Goal: Navigation & Orientation: Find specific page/section

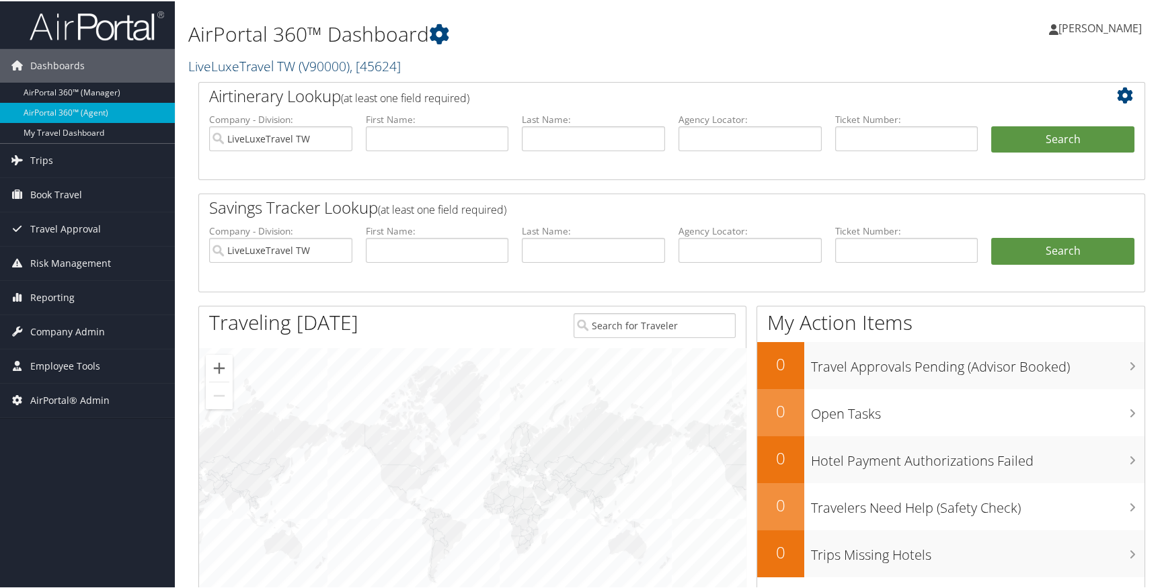
click at [397, 65] on span ", [ 45624 ]" at bounding box center [375, 65] width 51 height 18
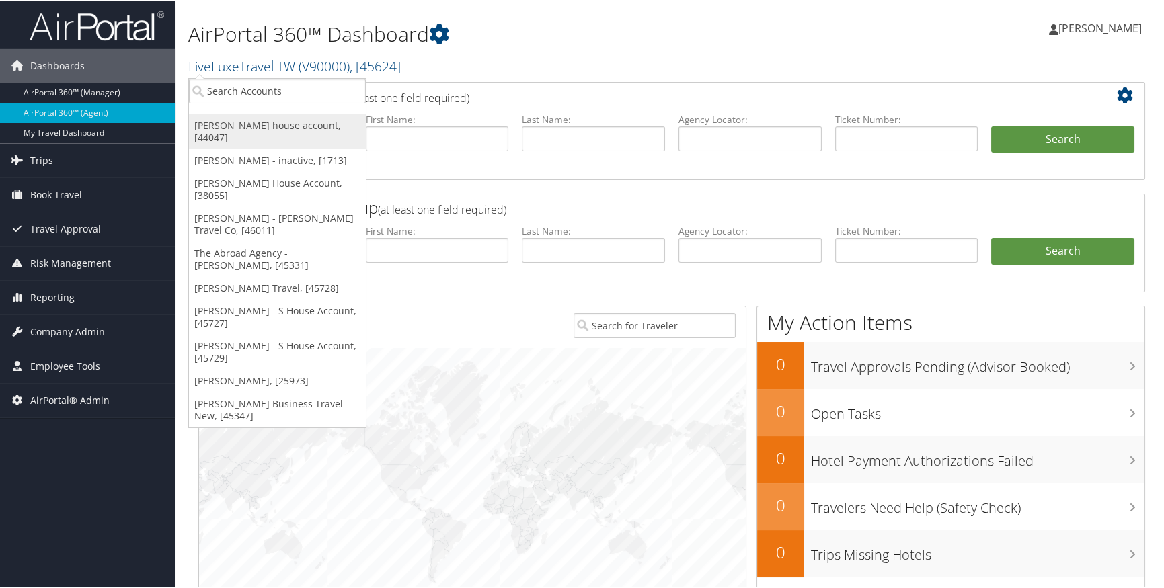
click at [275, 124] on link "[PERSON_NAME] house account, [44047]" at bounding box center [277, 130] width 177 height 35
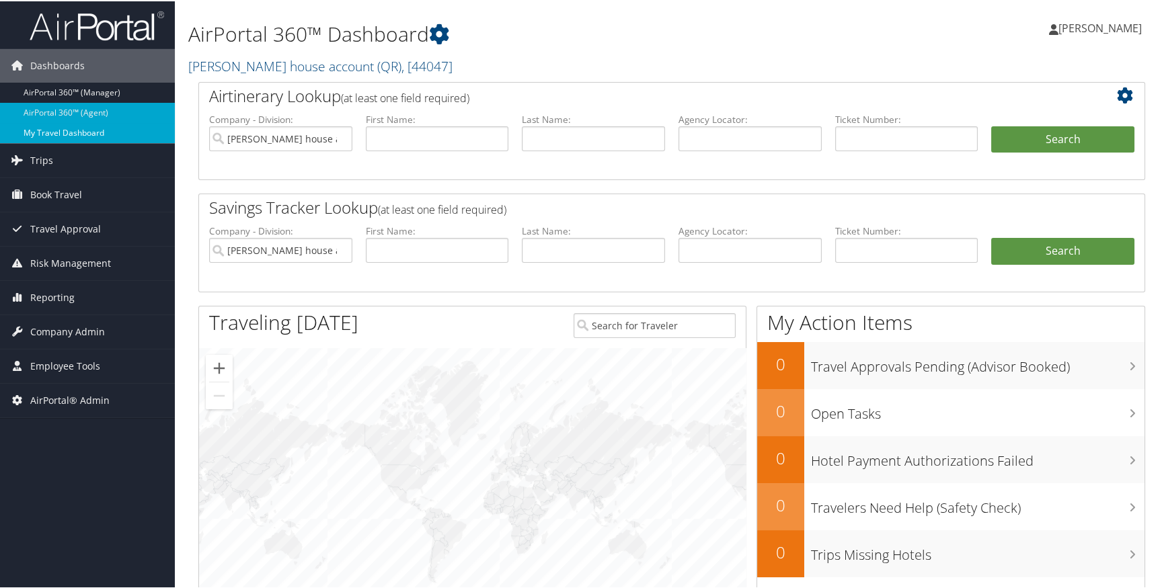
click at [108, 128] on link "My Travel Dashboard" at bounding box center [87, 132] width 175 height 20
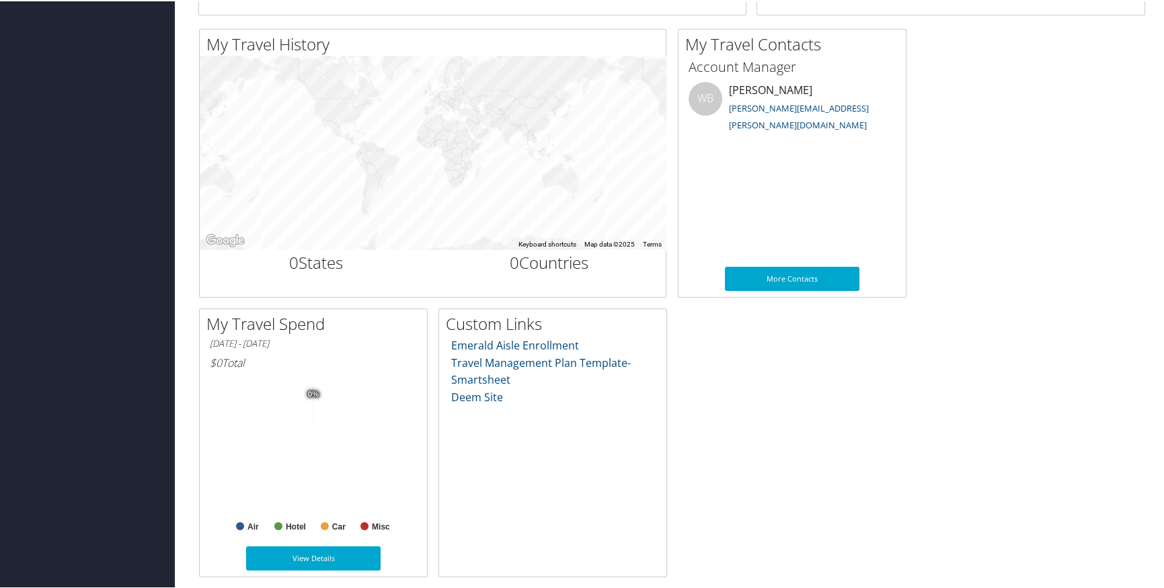
scroll to position [416, 0]
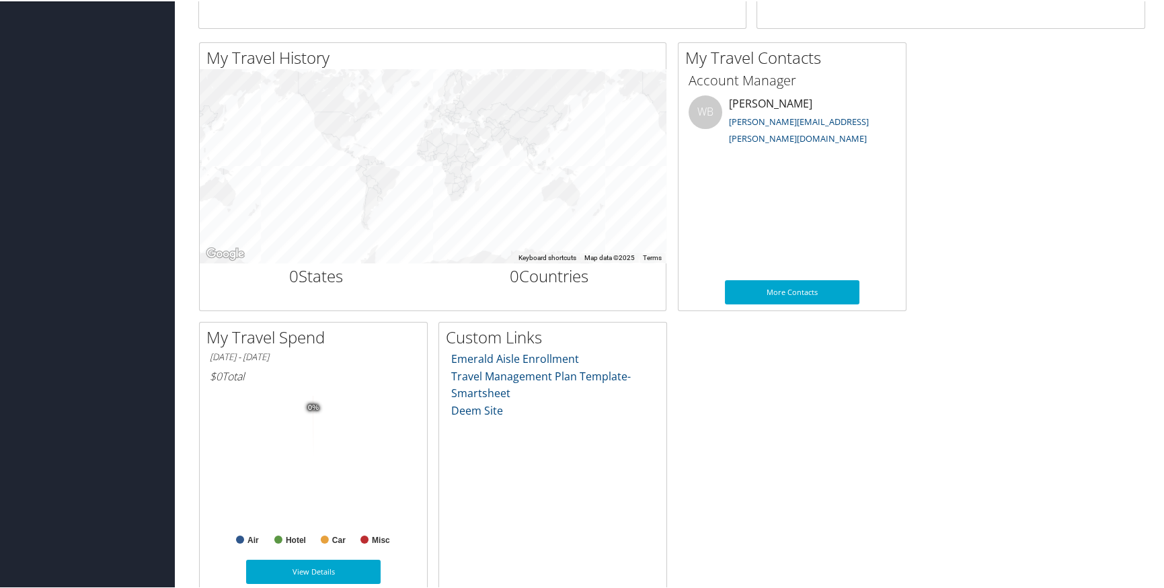
click at [1022, 519] on div "My Travel History Small Medium Large To navigate the map with touch gestures do…" at bounding box center [671, 315] width 967 height 549
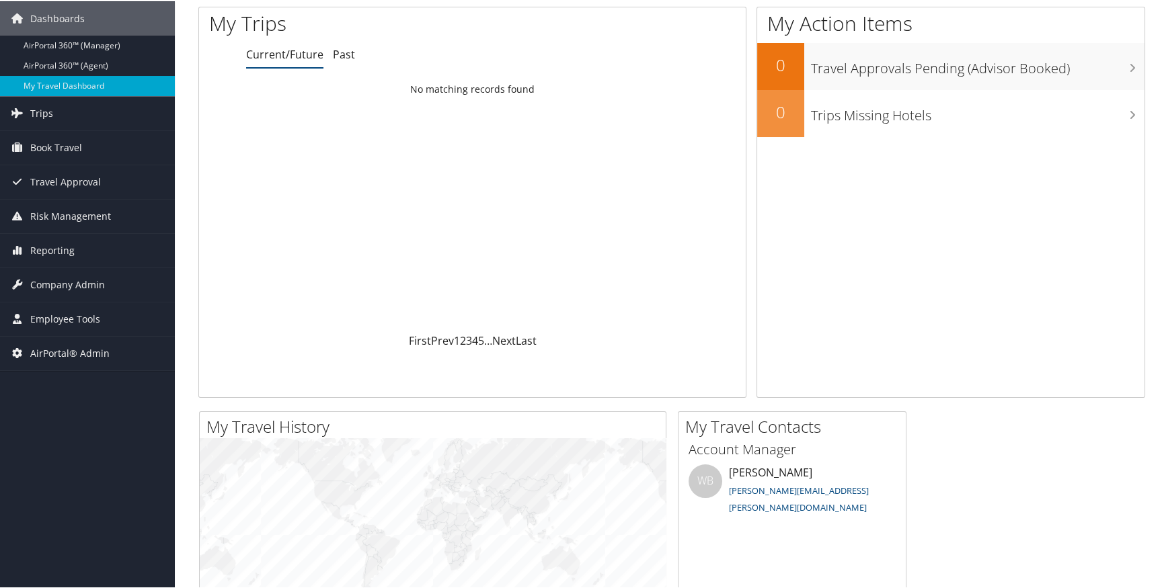
scroll to position [0, 0]
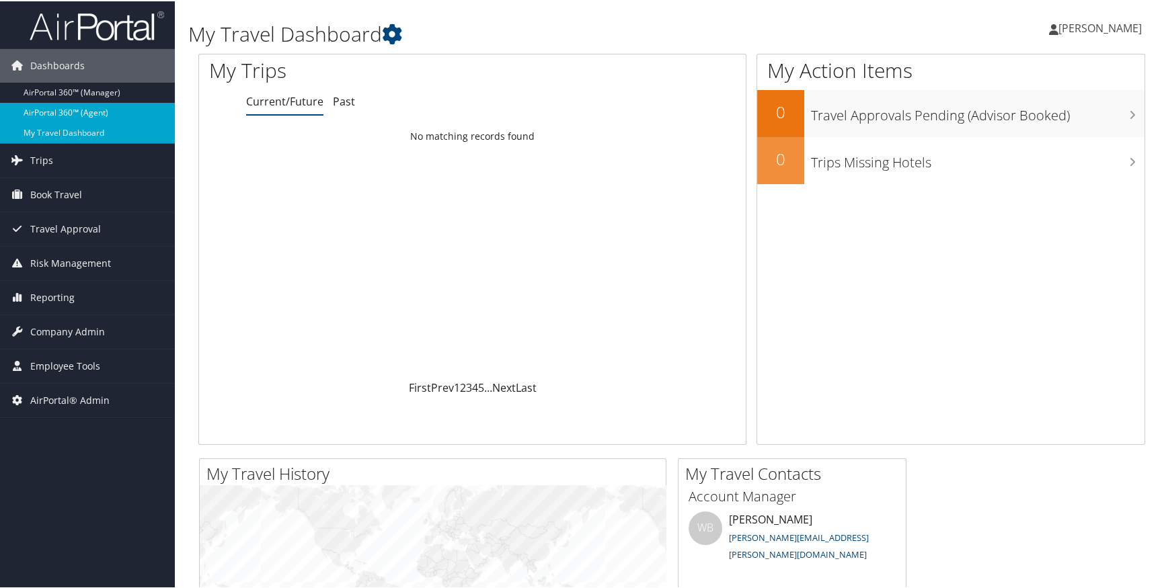
click at [112, 113] on link "AirPortal 360™ (Agent)" at bounding box center [87, 112] width 175 height 20
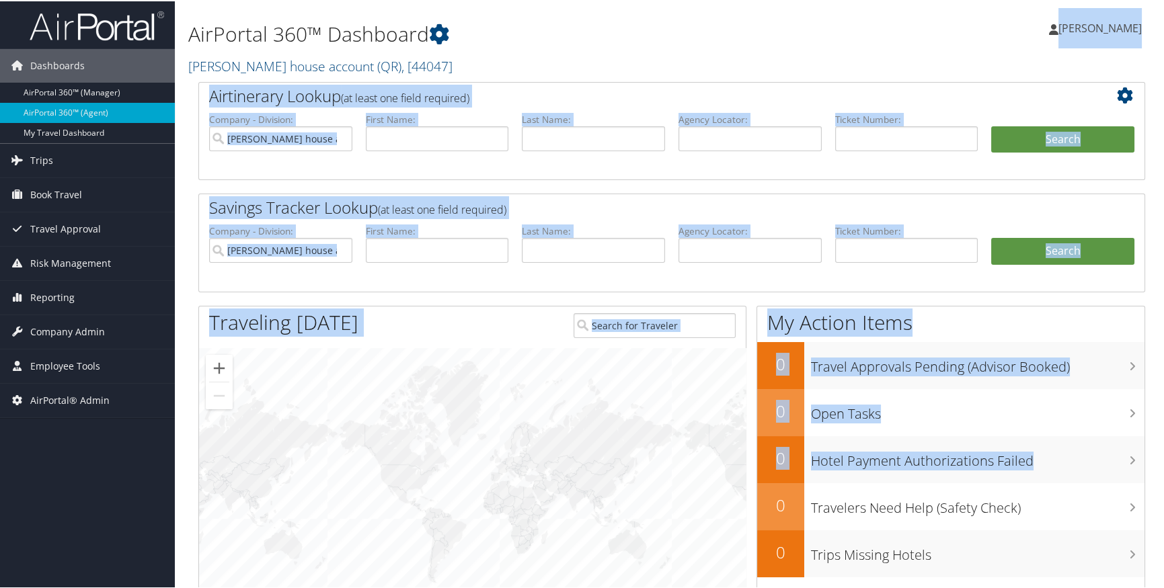
drag, startPoint x: 1164, startPoint y: 63, endPoint x: 1196, endPoint y: 453, distance: 391.3
click at [1163, 453] on html "Menu Dashboards ► AirPortal 360™ (Manager) AirPortal 360™ (Agent) My Travel Das…" at bounding box center [584, 294] width 1168 height 588
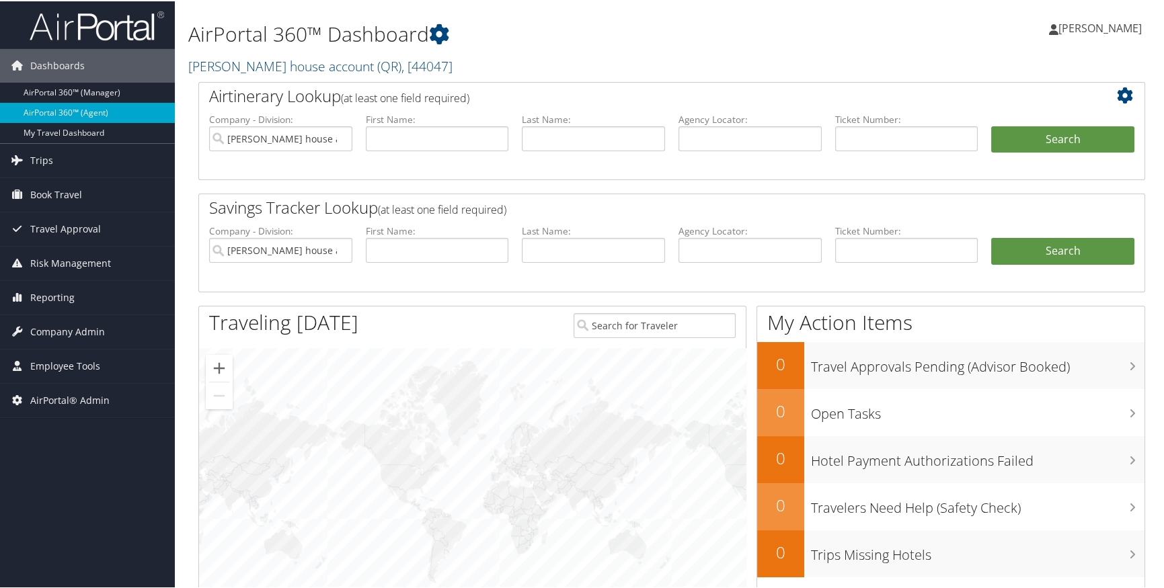
click at [680, 32] on h1 "AirPortal 360™ Dashboard" at bounding box center [510, 33] width 645 height 28
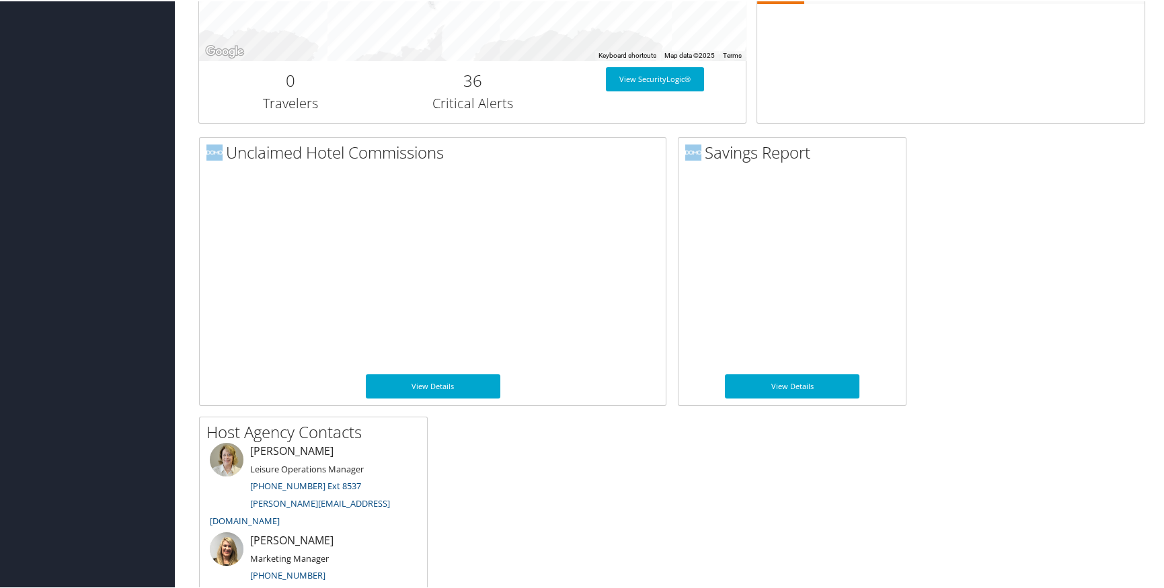
scroll to position [567, 0]
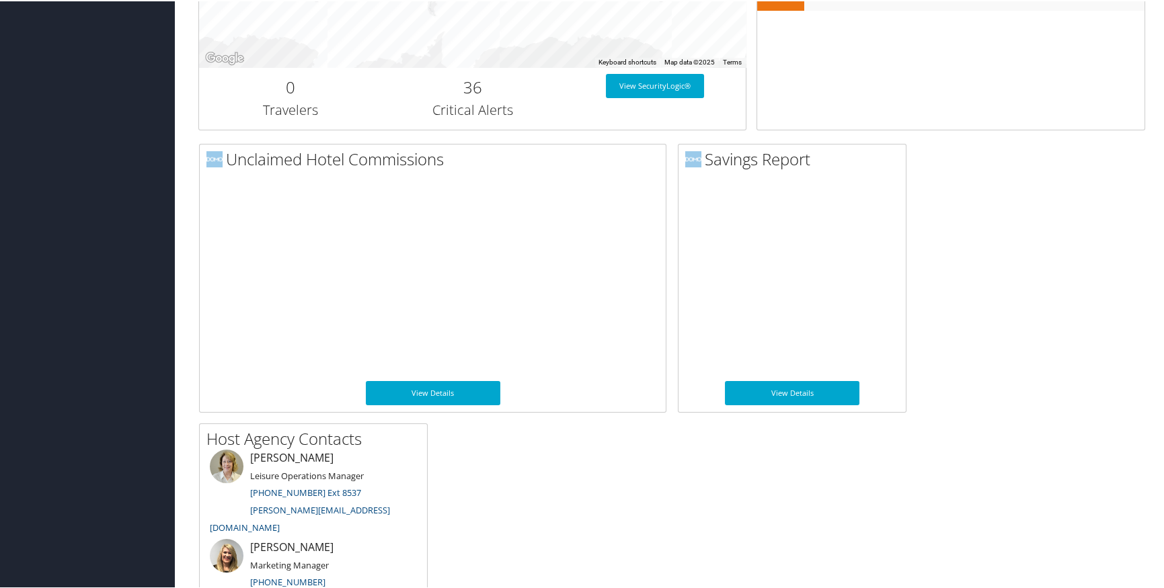
click at [1088, 399] on div "Unclaimed Hotel Commissions Medium Large View Details Savings Report Small Medi…" at bounding box center [671, 417] width 967 height 549
drag, startPoint x: 1162, startPoint y: 373, endPoint x: 1168, endPoint y: 274, distance: 99.6
click at [986, 463] on div "Unclaimed Hotel Commissions Medium Large View Details Savings Report Small Medi…" at bounding box center [671, 417] width 967 height 549
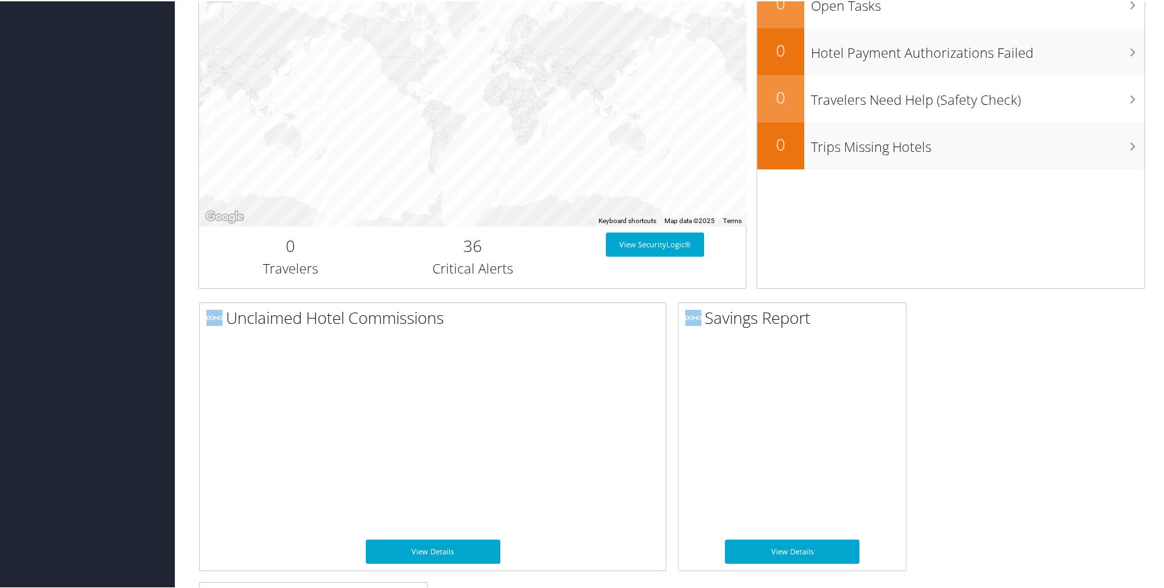
scroll to position [415, 0]
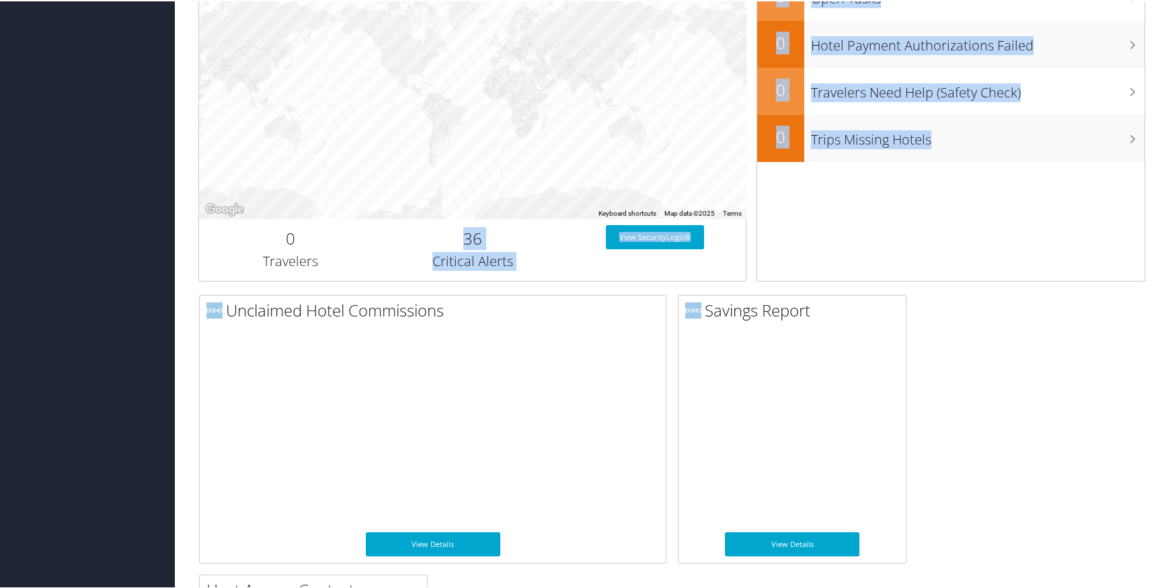
drag, startPoint x: 114, startPoint y: 572, endPoint x: 360, endPoint y: 272, distance: 388.0
click at [360, 272] on div "Dashboards AirPortal 360™ (Manager) AirPortal 360™ (Agent) My Travel Dashboard …" at bounding box center [584, 219] width 1168 height 1268
drag, startPoint x: 360, startPoint y: 272, endPoint x: 352, endPoint y: 276, distance: 8.4
click at [360, 272] on div "0 Travelers" at bounding box center [290, 249] width 182 height 51
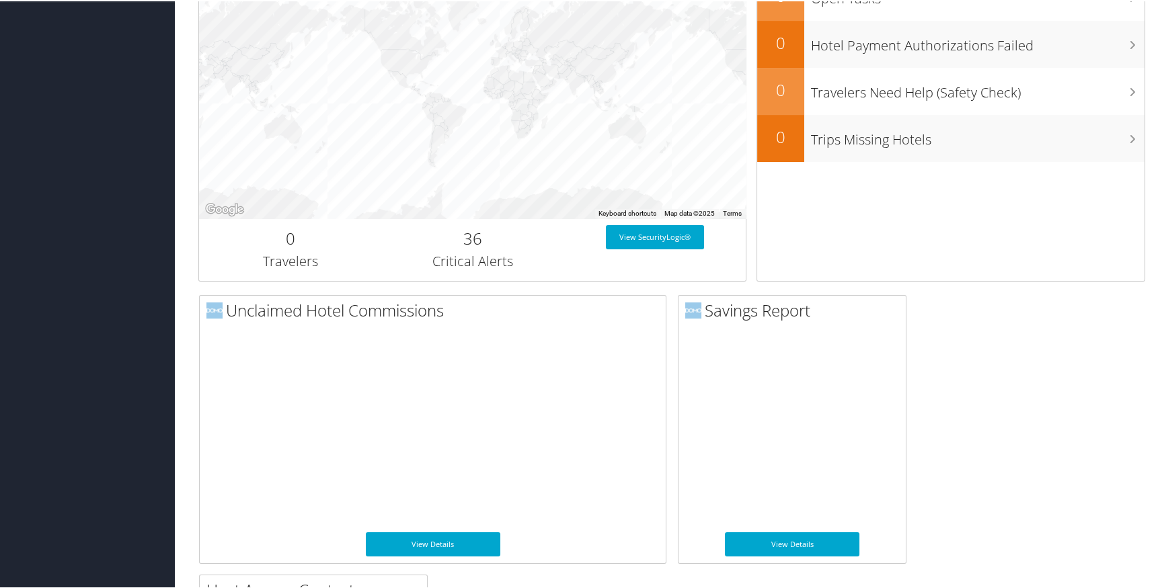
click at [66, 501] on div "Dashboards AirPortal 360™ (Manager) AirPortal 360™ (Agent) My Travel Dashboard …" at bounding box center [584, 219] width 1168 height 1268
drag, startPoint x: 102, startPoint y: 534, endPoint x: 142, endPoint y: 557, distance: 45.4
click at [104, 535] on div "Dashboards AirPortal 360™ (Manager) AirPortal 360™ (Agent) My Travel Dashboard …" at bounding box center [584, 219] width 1168 height 1268
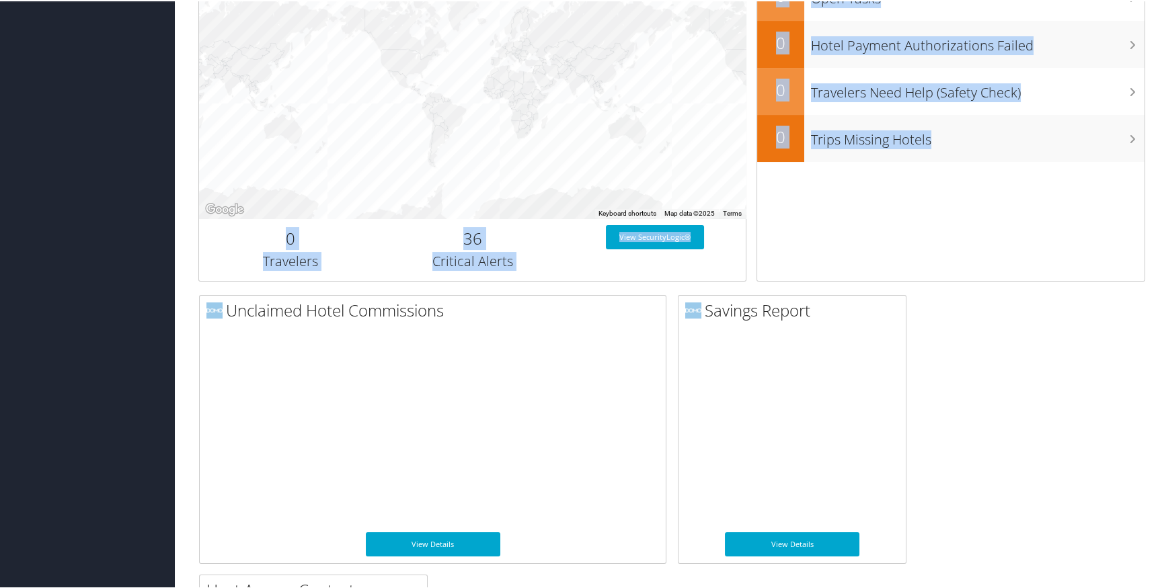
drag, startPoint x: 136, startPoint y: 558, endPoint x: 178, endPoint y: 189, distance: 371.4
click at [178, 189] on div "Dashboards AirPortal 360™ (Manager) AirPortal 360™ (Agent) My Travel Dashboard …" at bounding box center [584, 219] width 1168 height 1268
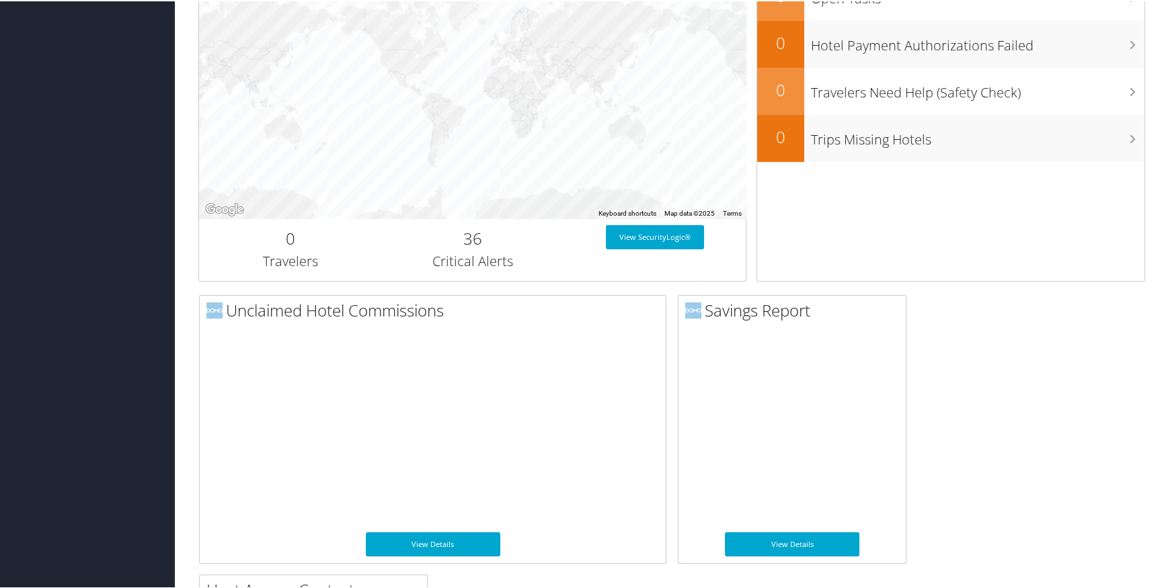
drag, startPoint x: 76, startPoint y: 195, endPoint x: 82, endPoint y: 185, distance: 11.8
click at [81, 186] on div "Dashboards AirPortal 360™ (Manager) AirPortal 360™ (Agent) My Travel Dashboard …" at bounding box center [584, 219] width 1168 height 1268
click at [82, 185] on div "Dashboards AirPortal 360™ (Manager) AirPortal 360™ (Agent) My Travel Dashboard …" at bounding box center [584, 219] width 1168 height 1268
click at [171, 565] on div "Dashboards AirPortal 360™ (Manager) AirPortal 360™ (Agent) My Travel Dashboard …" at bounding box center [584, 219] width 1168 height 1268
